Goal: Task Accomplishment & Management: Manage account settings

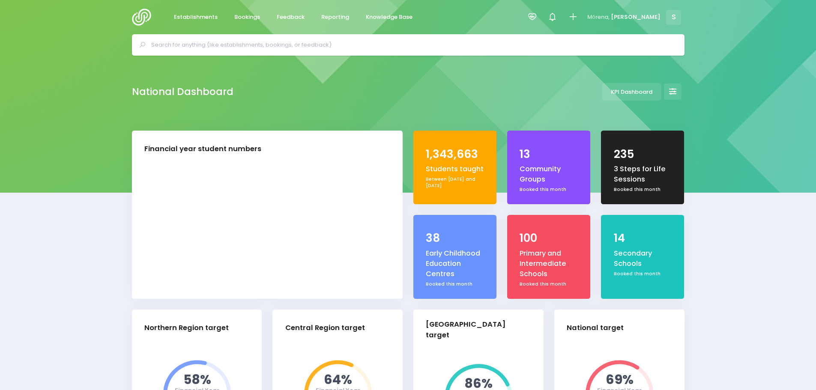
select select "5"
click at [305, 47] on input "text" at bounding box center [411, 45] width 521 height 13
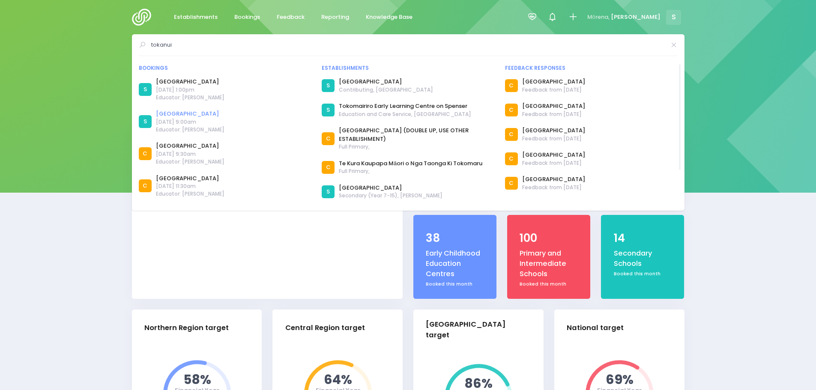
type input "tokanui"
drag, startPoint x: 185, startPoint y: 113, endPoint x: 190, endPoint y: 116, distance: 5.5
click at [185, 113] on link "[GEOGRAPHIC_DATA]" at bounding box center [190, 114] width 69 height 9
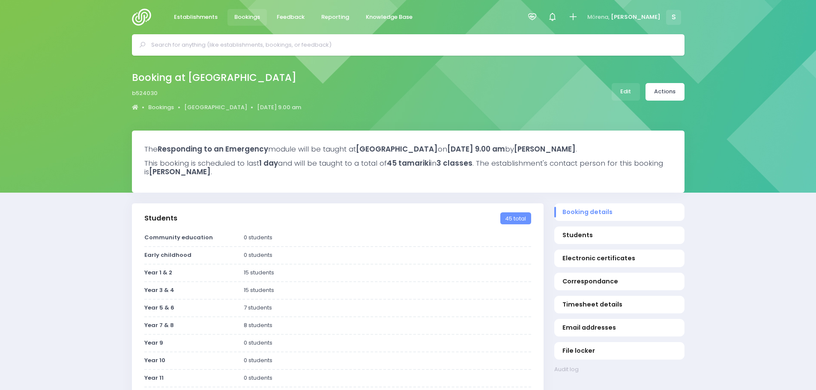
select select "5"
click at [621, 88] on link "Edit" at bounding box center [626, 92] width 28 height 18
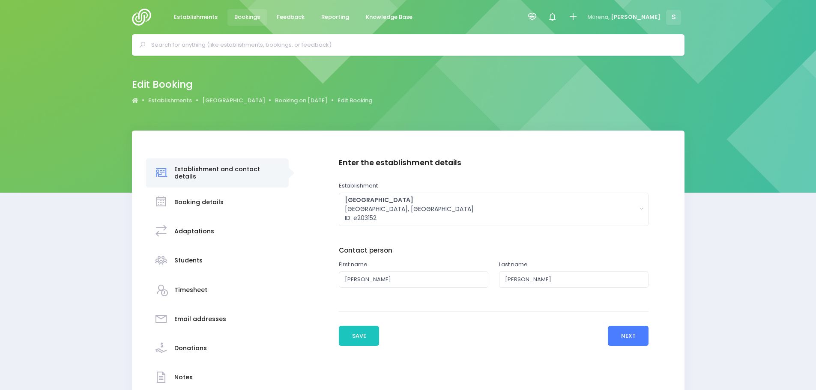
click at [628, 341] on button "Next" at bounding box center [628, 336] width 41 height 21
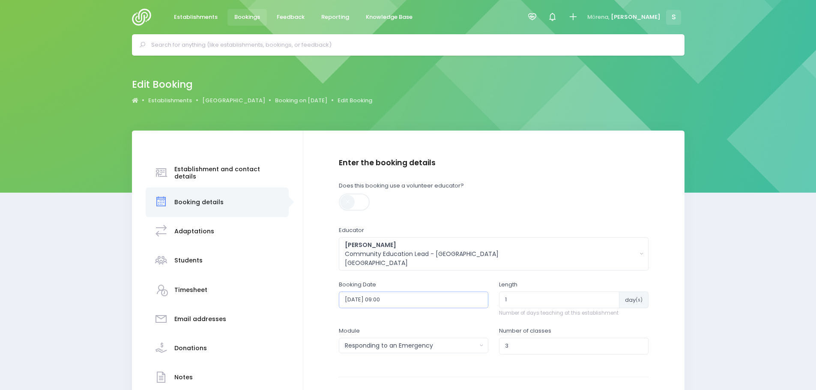
click at [403, 301] on input "2026-02-18 09:00" at bounding box center [413, 300] width 149 height 16
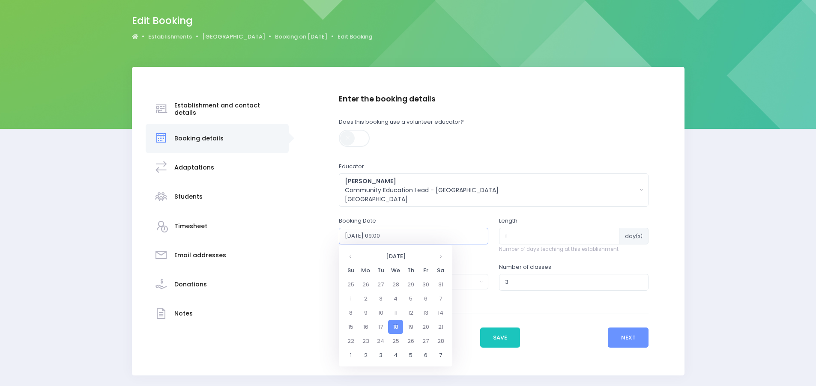
scroll to position [86, 0]
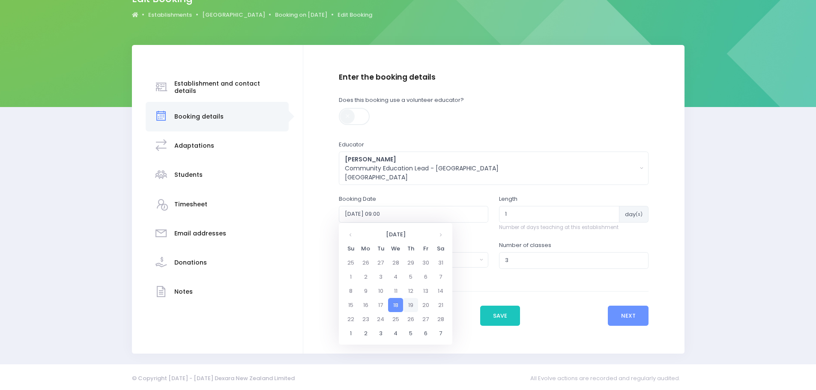
click at [410, 305] on td "19" at bounding box center [410, 305] width 15 height 14
click at [420, 278] on span "10" at bounding box center [421, 274] width 15 height 11
click at [358, 264] on span "10:00" at bounding box center [357, 261] width 24 height 11
type input "2026-02-19 10:00"
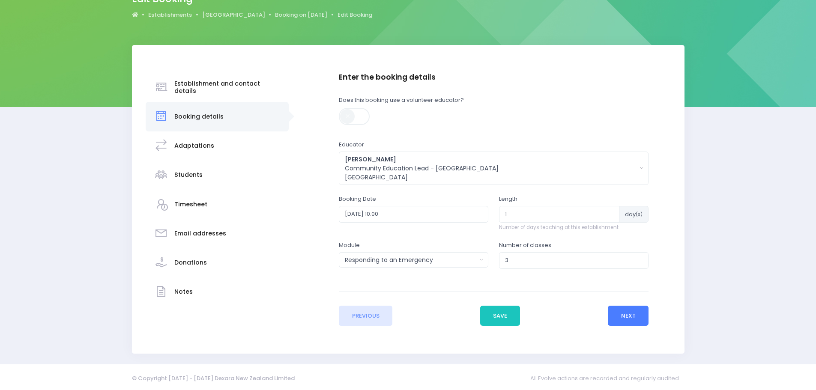
click at [630, 322] on button "Next" at bounding box center [628, 316] width 41 height 21
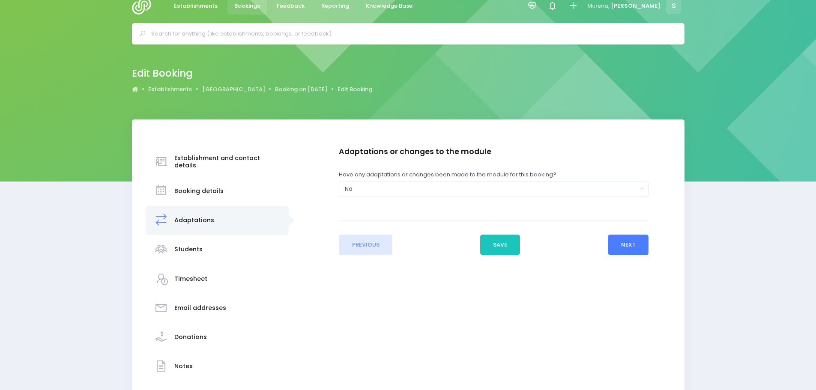
scroll to position [0, 0]
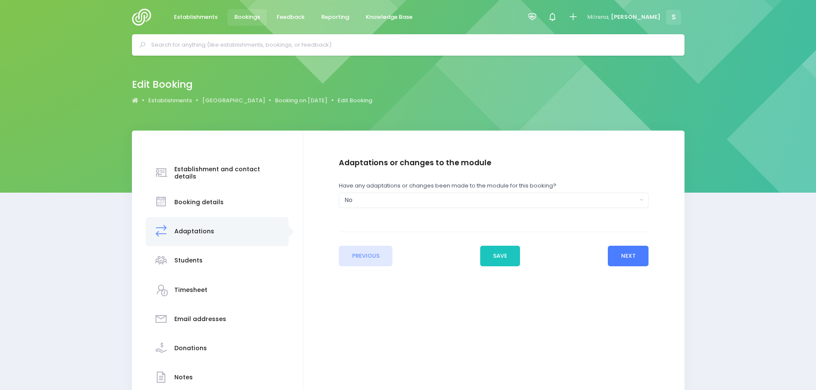
click at [626, 257] on button "Next" at bounding box center [628, 256] width 41 height 21
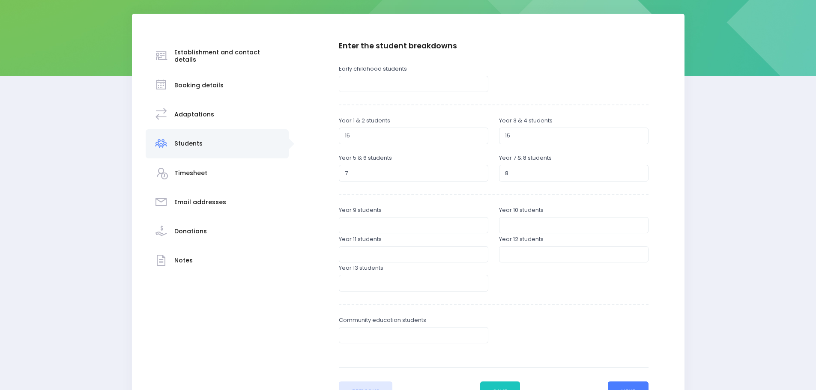
scroll to position [128, 0]
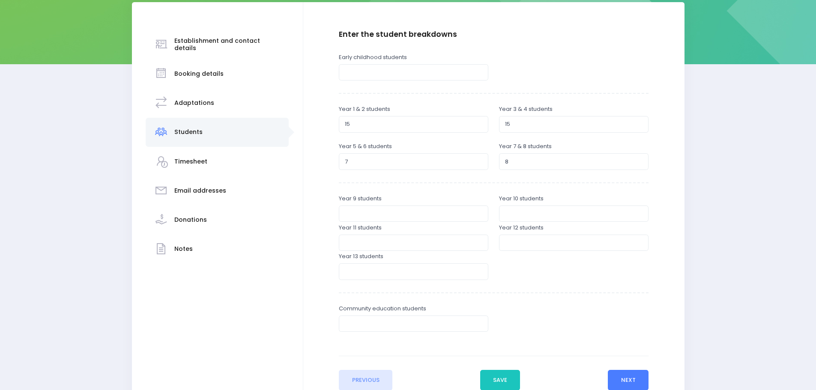
click at [625, 375] on button "Next" at bounding box center [628, 380] width 41 height 21
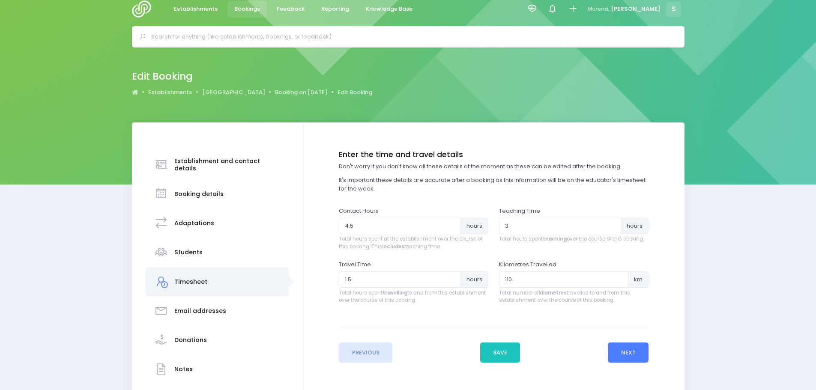
scroll to position [0, 0]
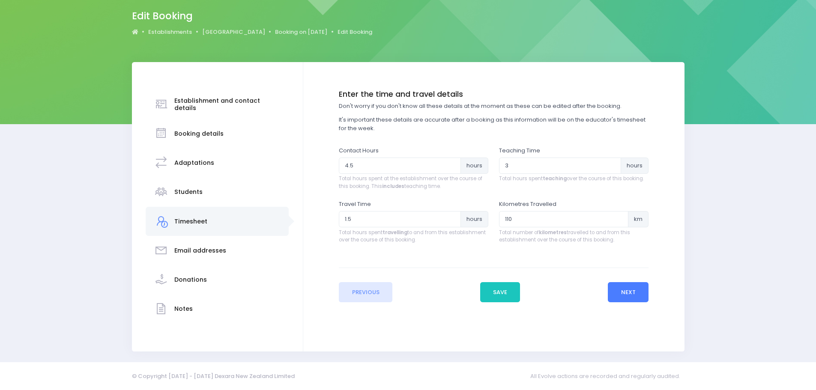
click at [633, 295] on button "Next" at bounding box center [628, 292] width 41 height 21
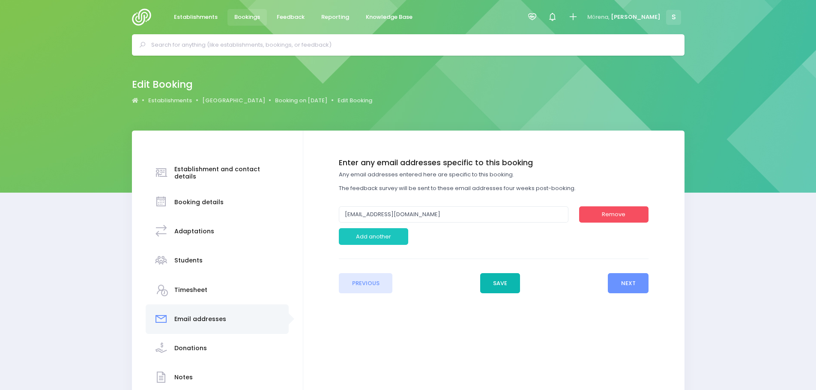
click at [502, 283] on button "Save" at bounding box center [500, 283] width 40 height 21
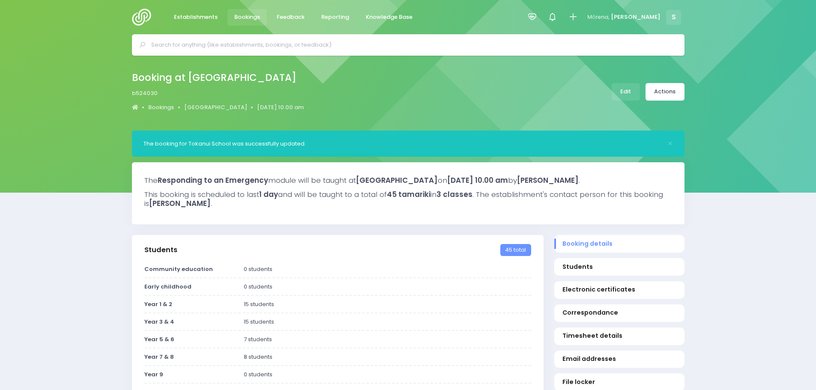
select select "5"
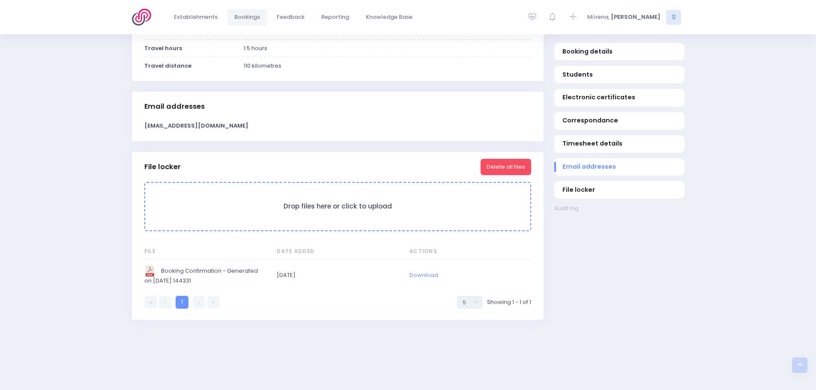
scroll to position [685, 0]
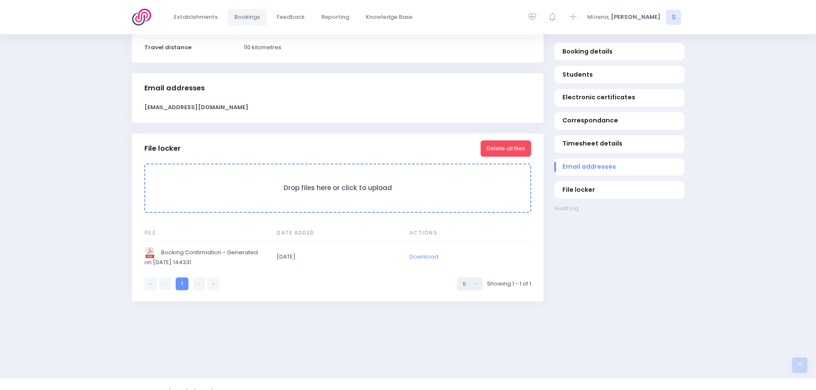
click at [297, 195] on form "Drop files here or click to upload" at bounding box center [337, 188] width 387 height 49
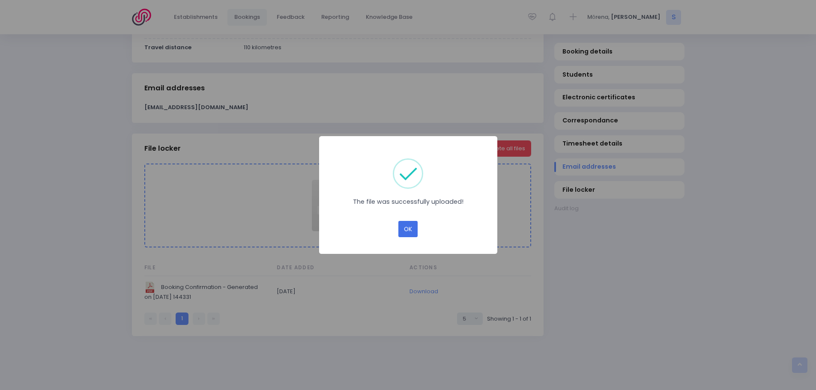
click at [405, 233] on button "OK" at bounding box center [407, 229] width 19 height 16
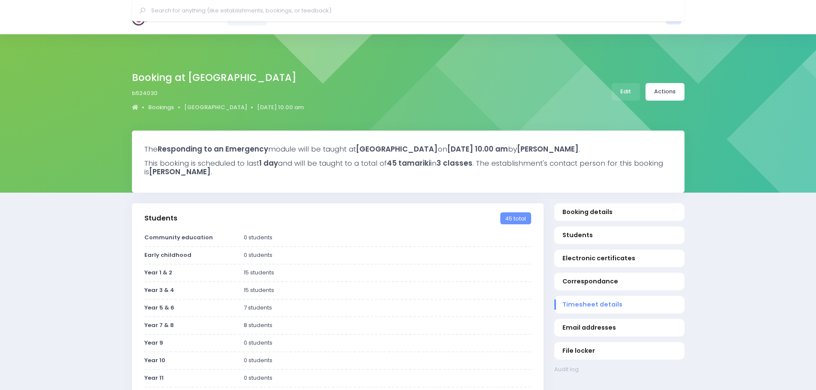
select select "5"
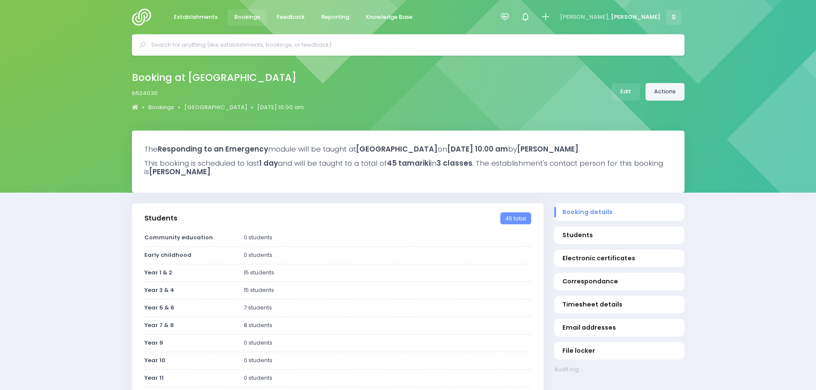
click at [669, 90] on link "Actions" at bounding box center [664, 92] width 39 height 18
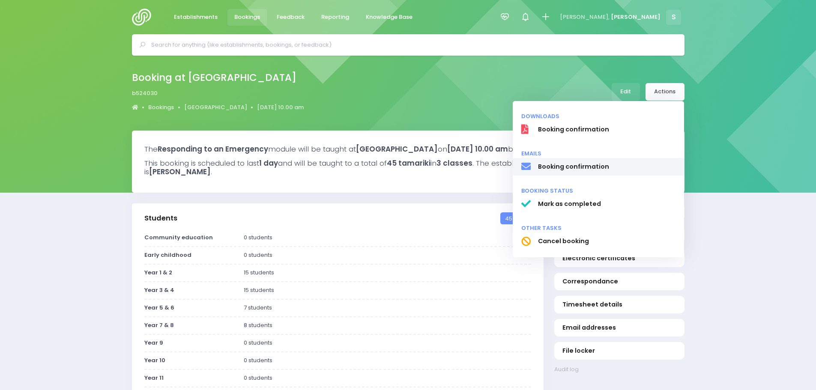
click at [570, 165] on span "Booking confirmation" at bounding box center [606, 166] width 138 height 9
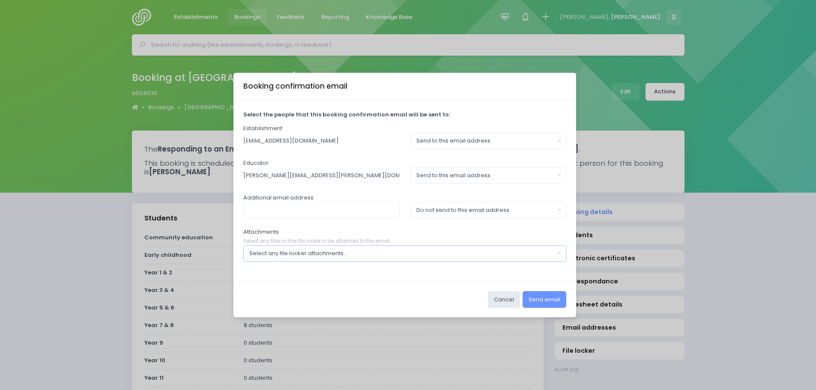
click at [496, 252] on div "Select any file locker attachments..." at bounding box center [402, 253] width 306 height 9
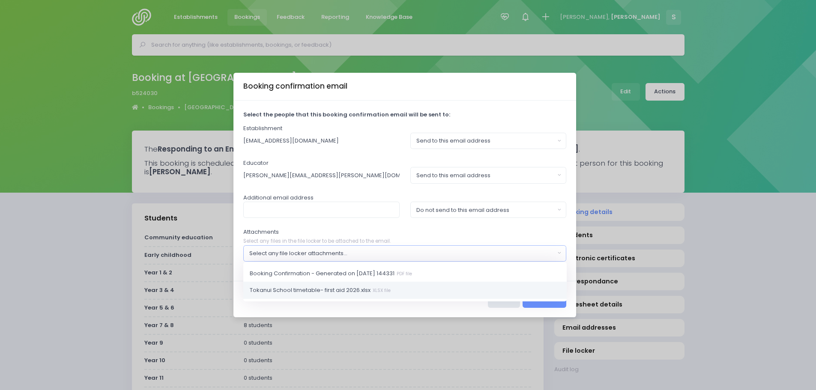
click at [377, 287] on span "Tokanui School timetable- first aid 2026.xlsx XLSX file" at bounding box center [320, 290] width 141 height 9
select select "11521"
click at [414, 307] on div "Cancel Send email" at bounding box center [404, 299] width 343 height 36
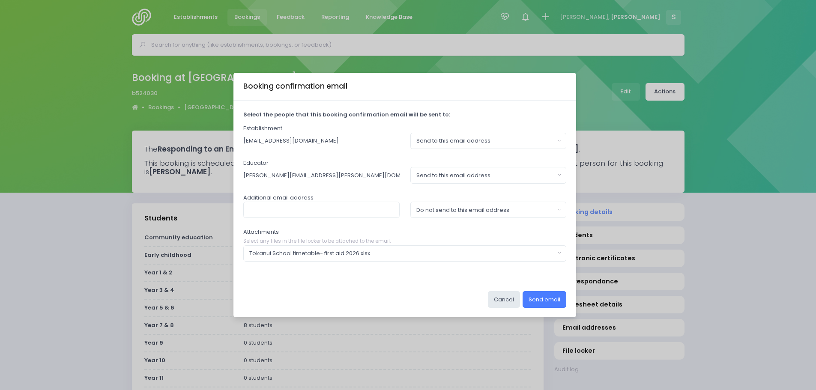
click at [550, 302] on button "Send email" at bounding box center [545, 299] width 44 height 16
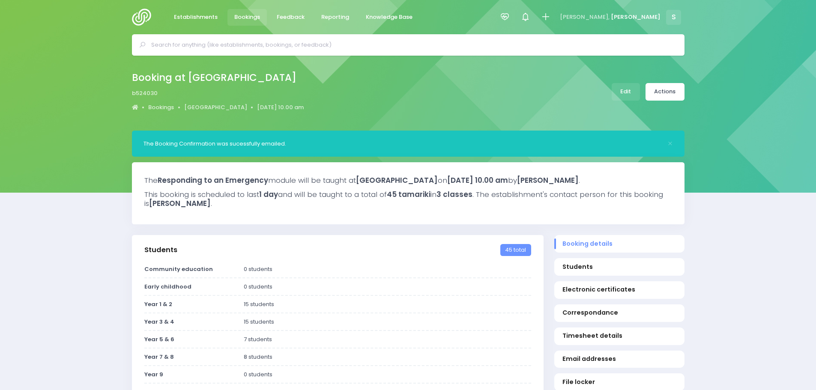
select select "5"
drag, startPoint x: 248, startPoint y: 18, endPoint x: 306, endPoint y: 47, distance: 65.3
click at [248, 18] on span "Bookings" at bounding box center [247, 17] width 26 height 9
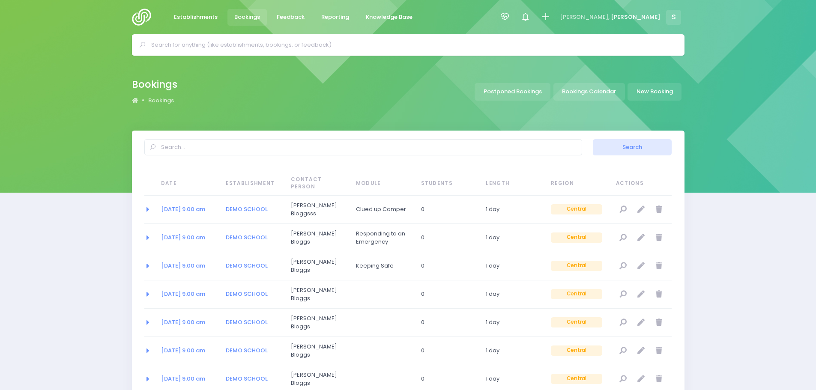
select select "20"
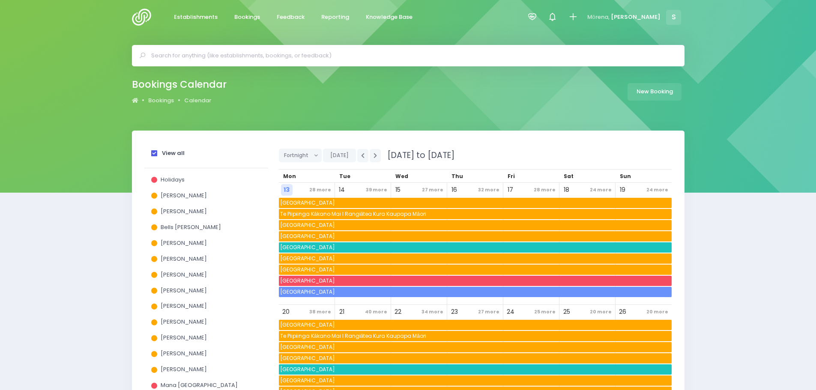
click at [153, 155] on span at bounding box center [154, 153] width 6 height 6
click at [0, 0] on input "View all" at bounding box center [0, 0] width 0 height 0
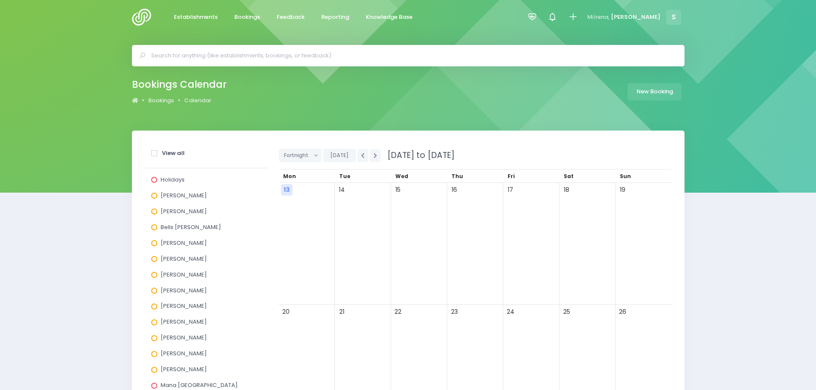
scroll to position [297, 0]
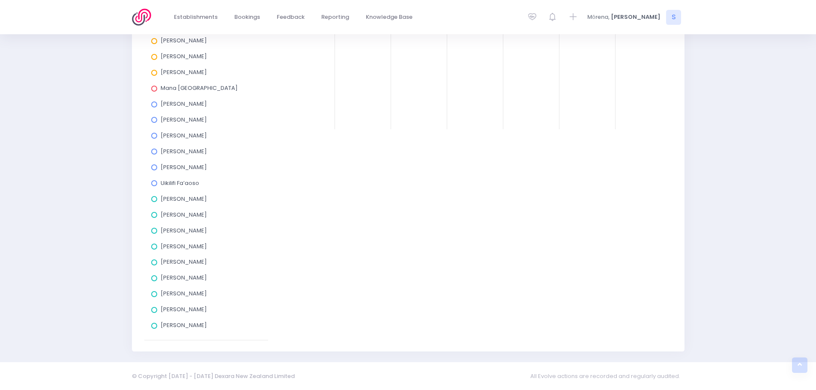
click at [153, 326] on span at bounding box center [154, 326] width 6 height 6
click at [0, 0] on input "[PERSON_NAME]" at bounding box center [0, 0] width 0 height 0
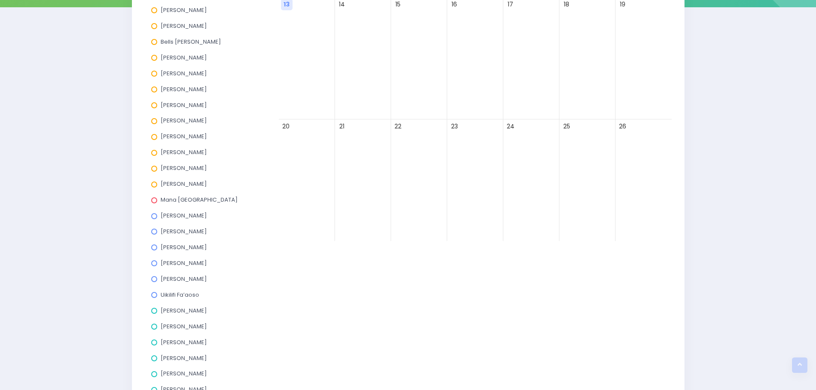
scroll to position [83, 0]
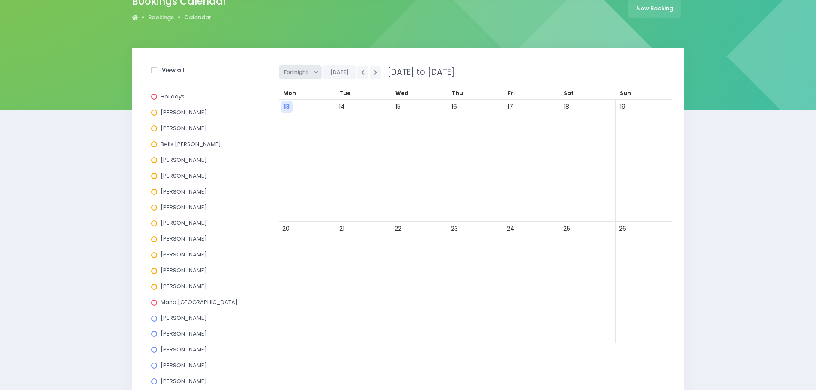
click at [305, 75] on span "Fortnight" at bounding box center [297, 72] width 27 height 13
click at [297, 121] on link "Fortnight" at bounding box center [307, 121] width 56 height 16
click at [306, 73] on span "Fortnight" at bounding box center [297, 72] width 27 height 13
click at [291, 137] on link "Month" at bounding box center [307, 137] width 56 height 16
click at [371, 74] on button "button" at bounding box center [375, 72] width 11 height 13
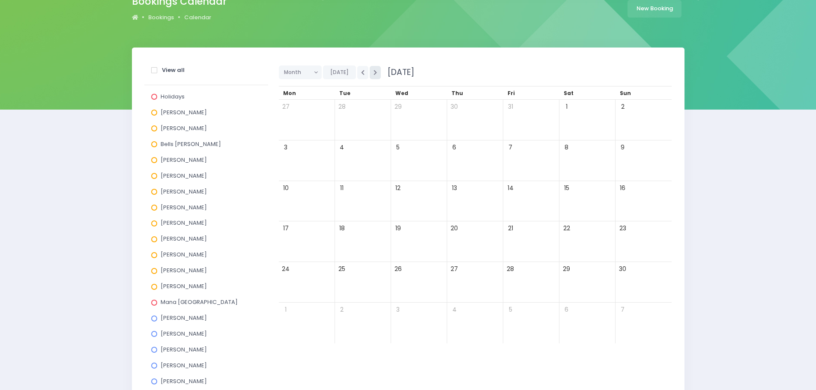
click at [371, 74] on button "button" at bounding box center [375, 72] width 11 height 13
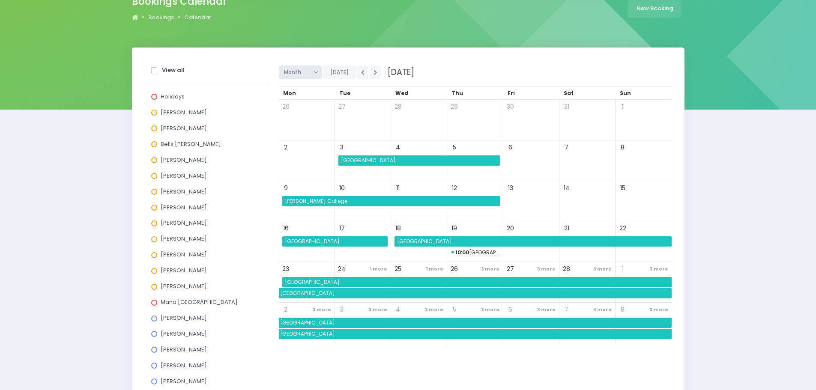
click at [287, 71] on span "Month" at bounding box center [297, 72] width 27 height 13
click at [288, 120] on link "Fortnight" at bounding box center [307, 121] width 56 height 16
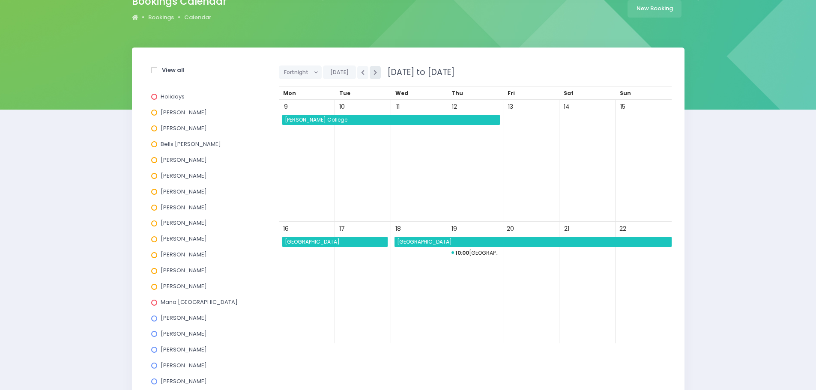
click at [374, 76] on button "button" at bounding box center [375, 72] width 11 height 13
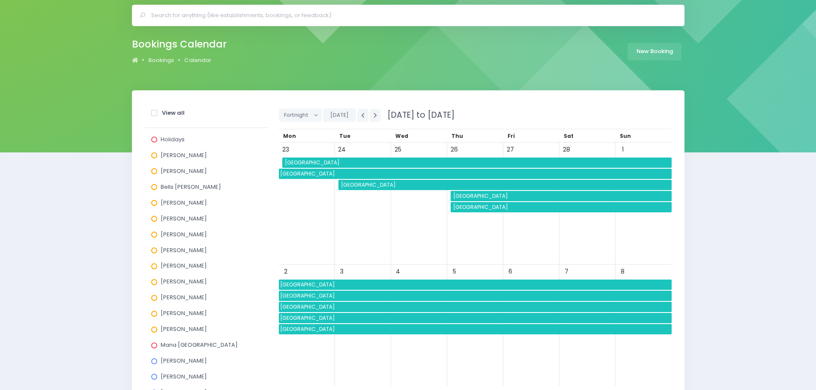
scroll to position [0, 0]
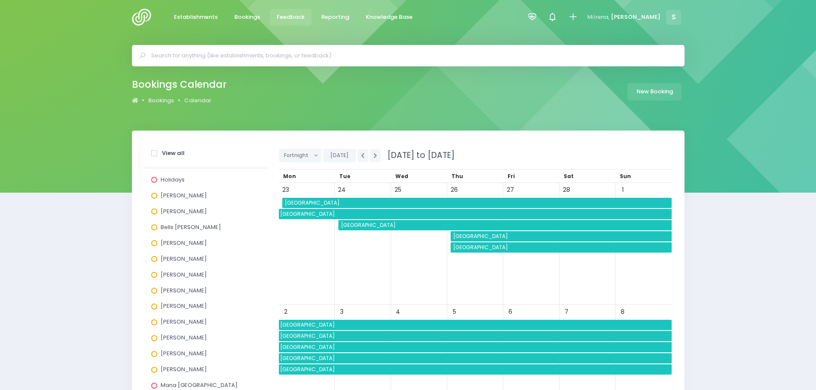
click at [285, 18] on span "Feedback" at bounding box center [291, 17] width 28 height 9
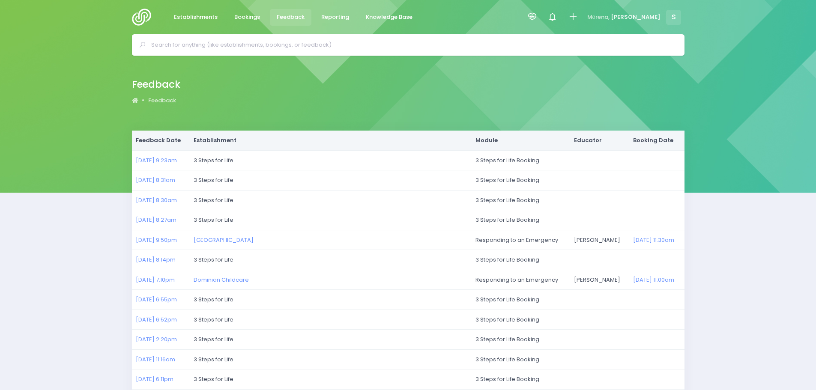
click at [144, 19] on img at bounding box center [144, 17] width 24 height 17
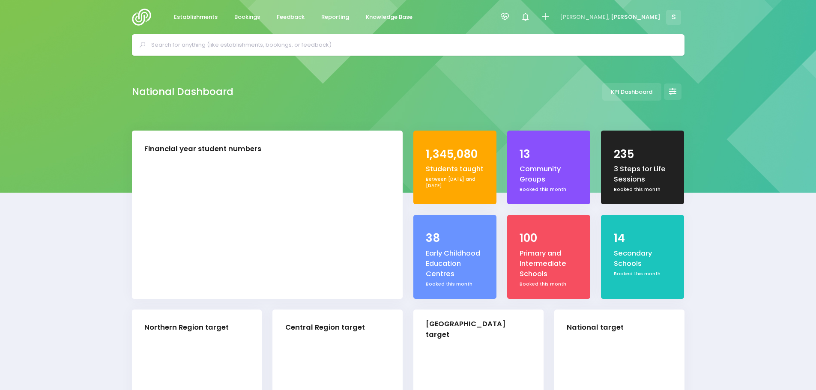
select select "5"
